Goal: Information Seeking & Learning: Find specific fact

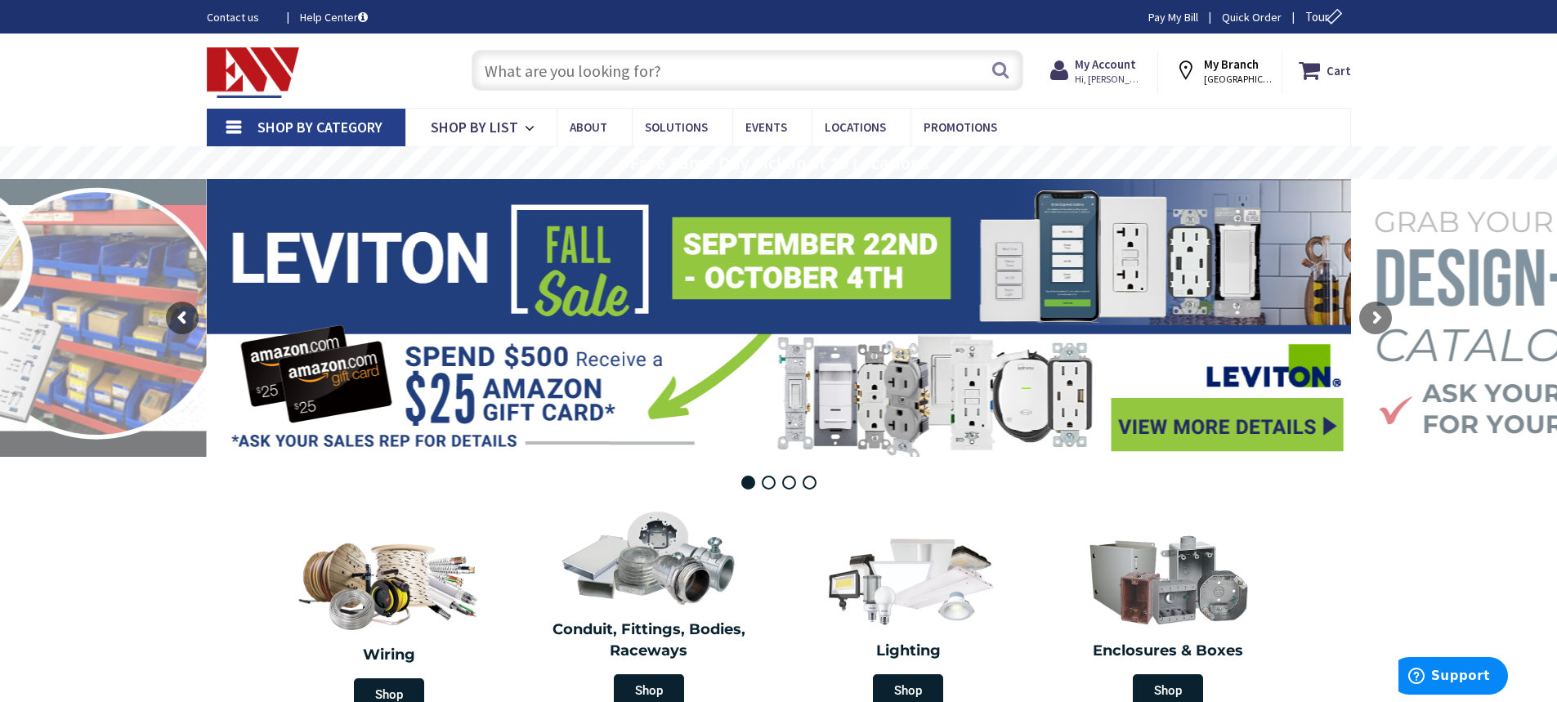
click at [503, 71] on input "text" at bounding box center [747, 70] width 552 height 41
paste input "Bag Of 500 Part Number 30-641 Ideal Twister Wire Nuts."
type input "Bag Of 500 Part Number 30-641 Ideal Twister Wire Nuts."
click at [1001, 65] on button "Search" at bounding box center [1000, 69] width 21 height 37
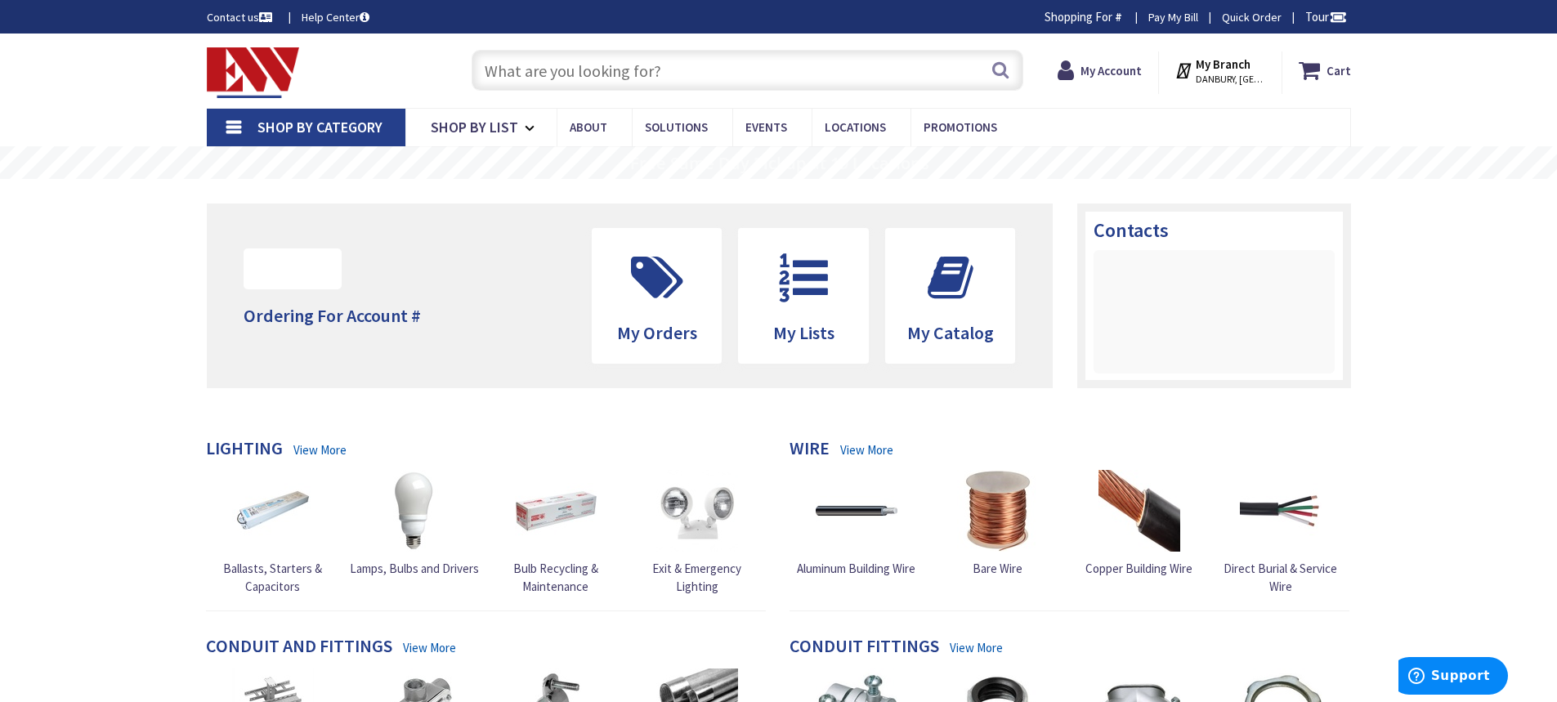
click at [487, 65] on input "text" at bounding box center [747, 70] width 552 height 41
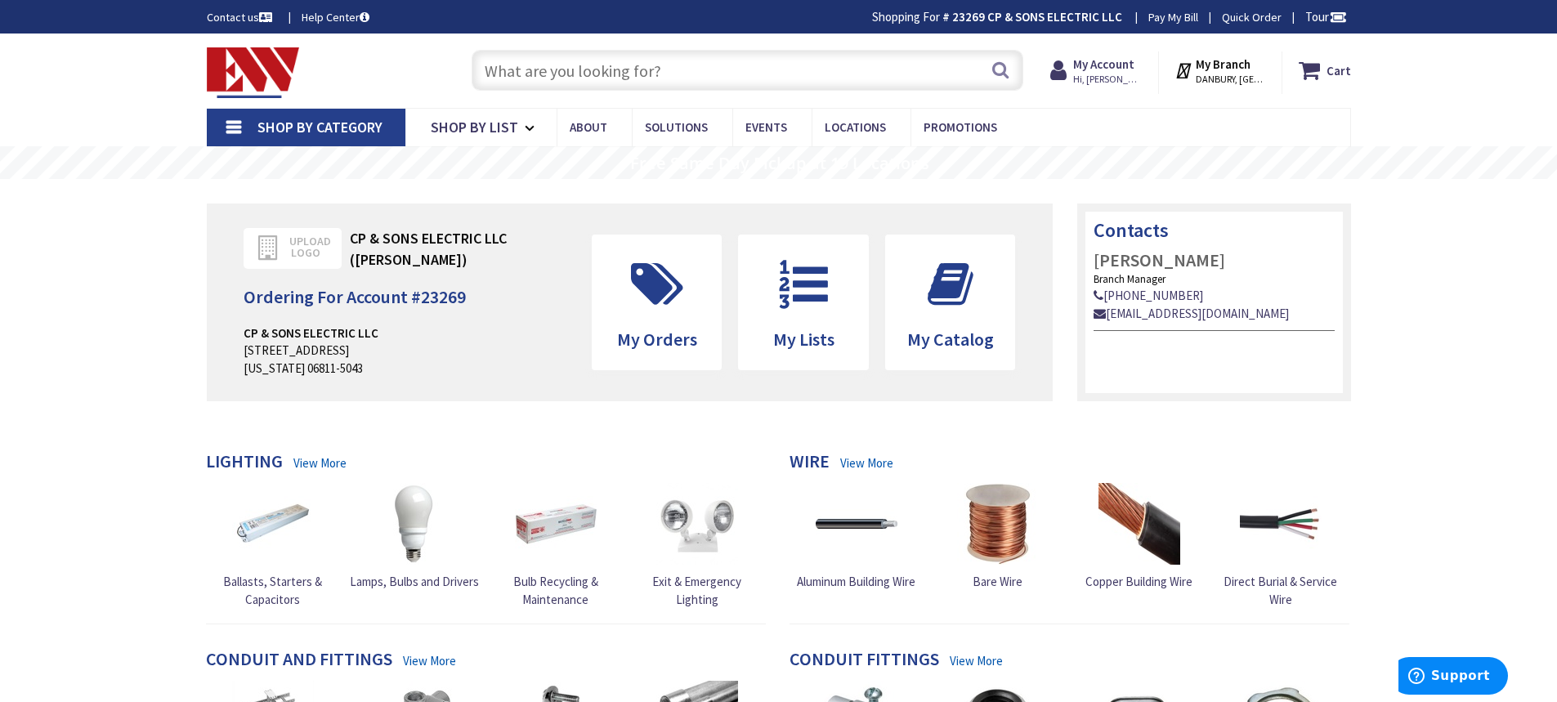
paste input "IDEAL 30-642"
type input "IDEAL 30-642"
click at [1003, 65] on button "Search" at bounding box center [1000, 69] width 21 height 37
